Goal: Navigation & Orientation: Find specific page/section

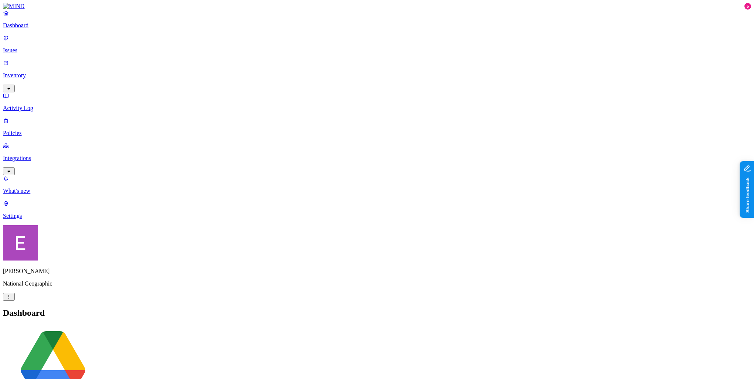
click at [52, 29] on p "Dashboard" at bounding box center [377, 25] width 748 height 7
click at [47, 29] on p "Dashboard" at bounding box center [377, 25] width 748 height 7
